Goal: Complete application form

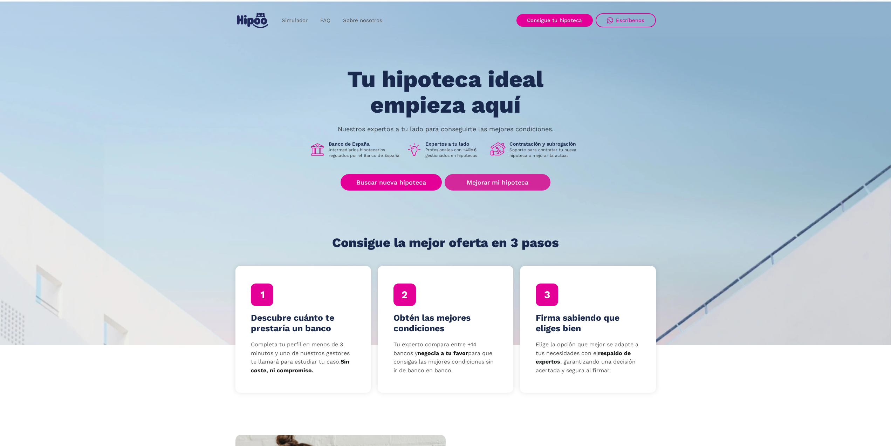
click at [500, 186] on link "Mejorar mi hipoteca" at bounding box center [498, 182] width 106 height 16
